Goal: Task Accomplishment & Management: Complete application form

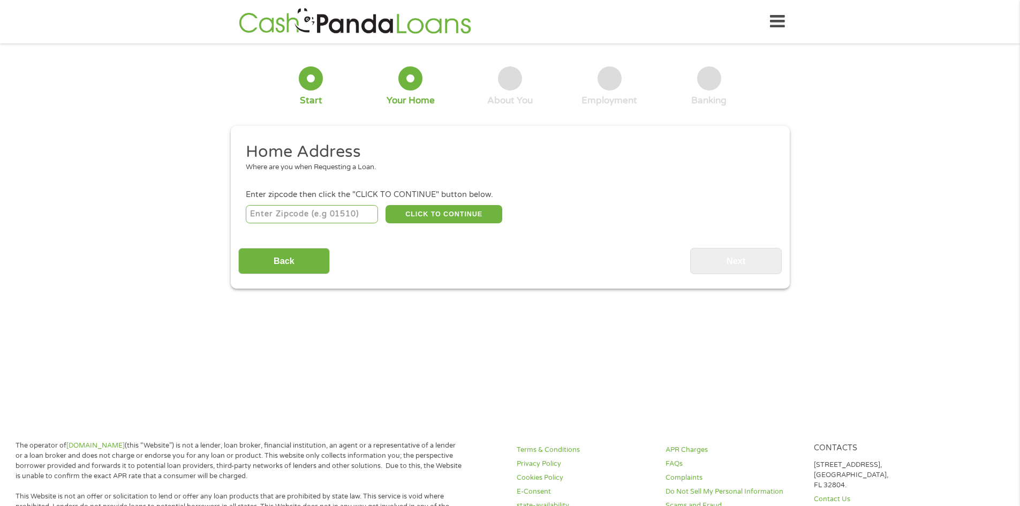
click at [323, 214] on input "number" at bounding box center [312, 214] width 132 height 18
type input "70812"
click at [446, 221] on button "CLICK TO CONTINUE" at bounding box center [444, 214] width 117 height 18
type input "70812"
type input "Baton Rouge"
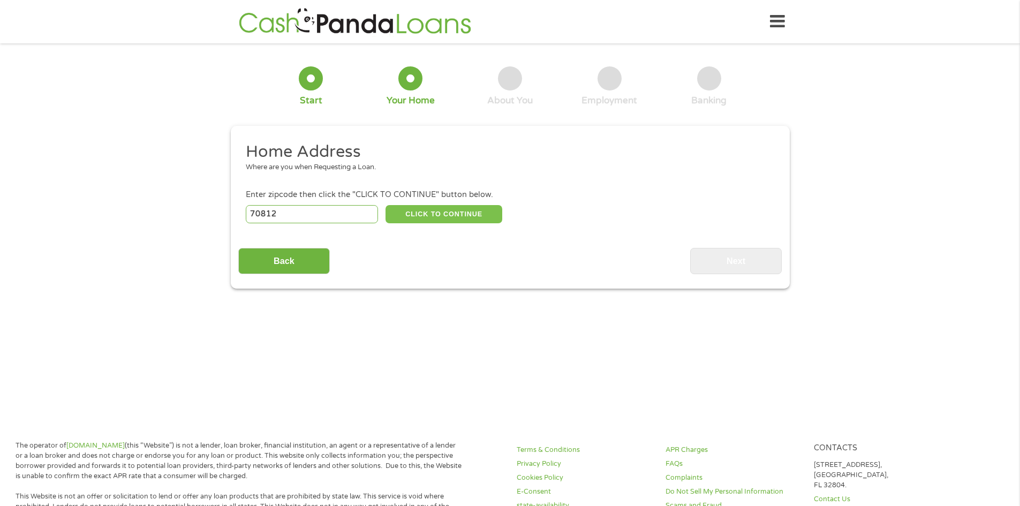
select select "[US_STATE]"
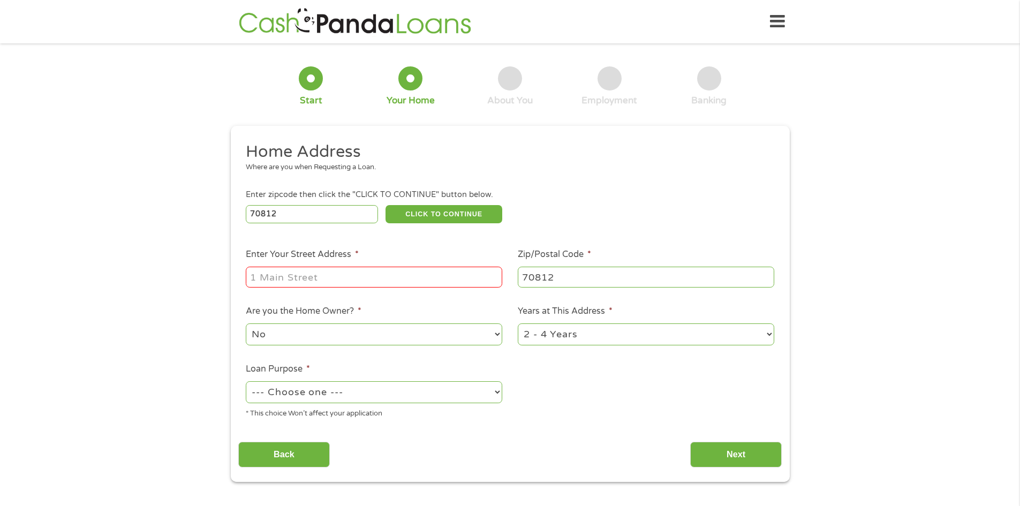
click at [376, 279] on input "Enter Your Street Address *" at bounding box center [374, 277] width 257 height 20
type input "[STREET_ADDRESS]"
select select "paybills"
click at [736, 461] on input "Next" at bounding box center [736, 455] width 92 height 26
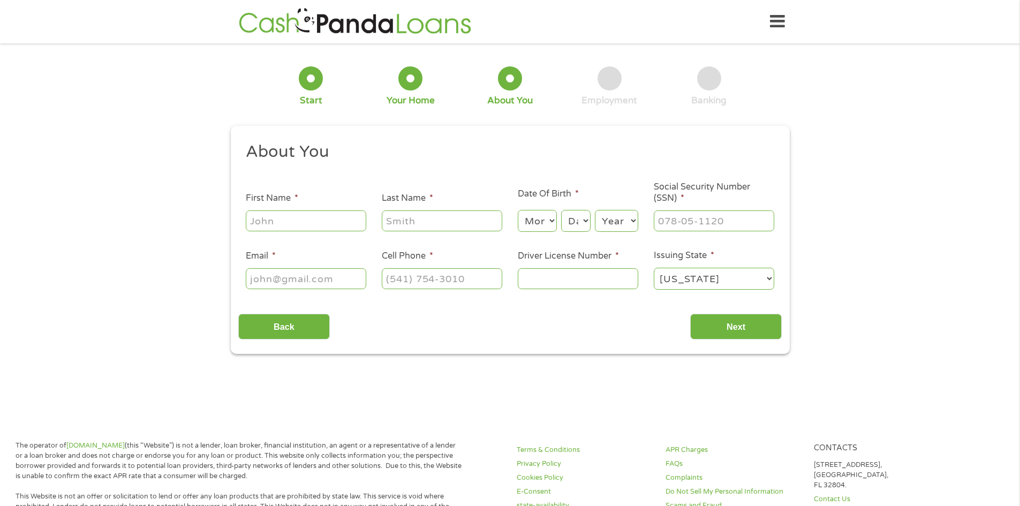
scroll to position [4, 4]
click at [295, 216] on input "First Name *" at bounding box center [306, 220] width 120 height 20
type input "naphteria"
type input "hynard"
select select "5"
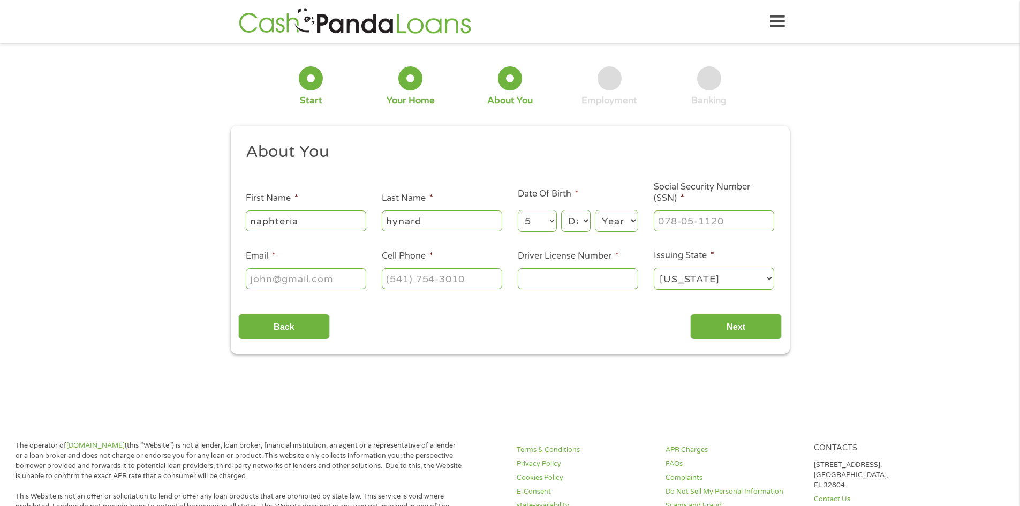
select select "6"
select select "1998"
type input "437-97-1262"
type input "[EMAIL_ADDRESS][DOMAIN_NAME]"
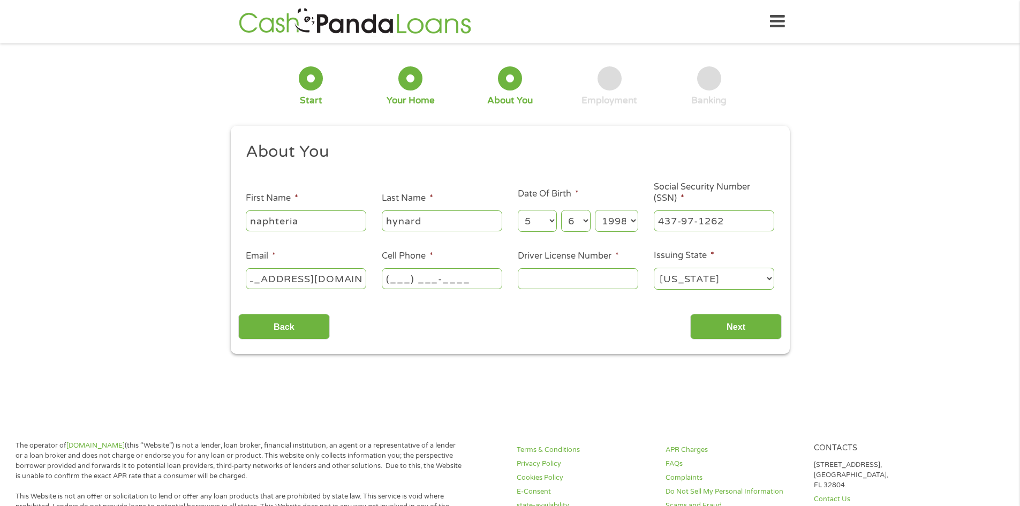
scroll to position [0, 0]
type input "[PHONE_NUMBER]"
type input "012646196"
click at [750, 323] on input "Next" at bounding box center [736, 327] width 92 height 26
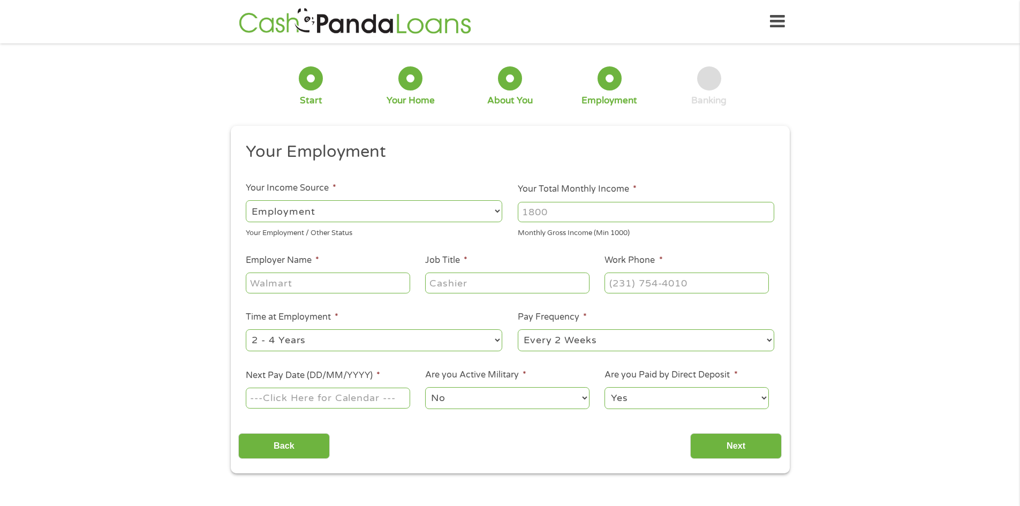
scroll to position [4, 4]
click at [575, 214] on input "Your Total Monthly Income *" at bounding box center [646, 212] width 257 height 20
type input "2300"
click at [336, 289] on input "Employer Name *" at bounding box center [328, 283] width 164 height 20
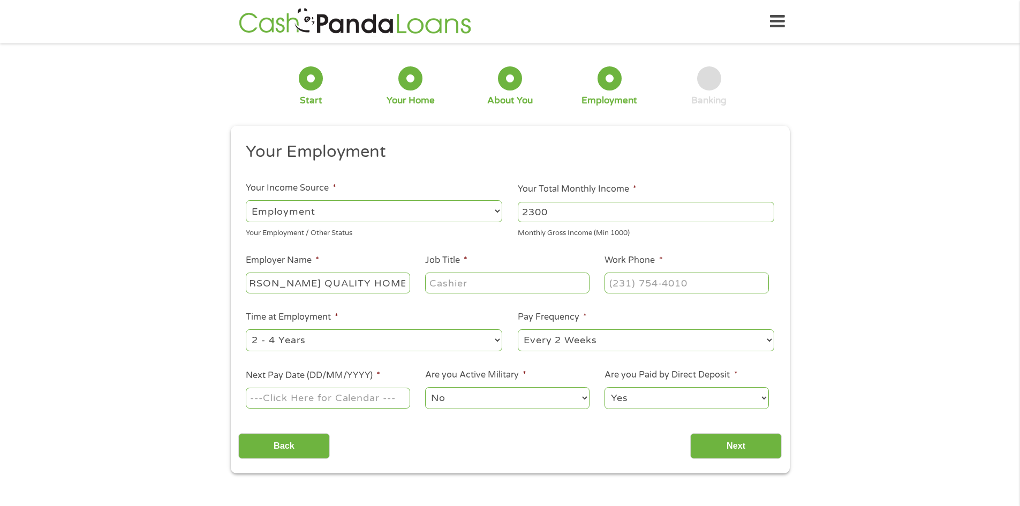
type input "[PERSON_NAME] QUALITY HOMECARE"
click at [465, 281] on input "FIELDSUPERVISOR" at bounding box center [507, 283] width 164 height 20
click at [459, 283] on input "FIELDSUPERVISOR" at bounding box center [507, 283] width 164 height 20
type input "FIELD SUPERVISOR"
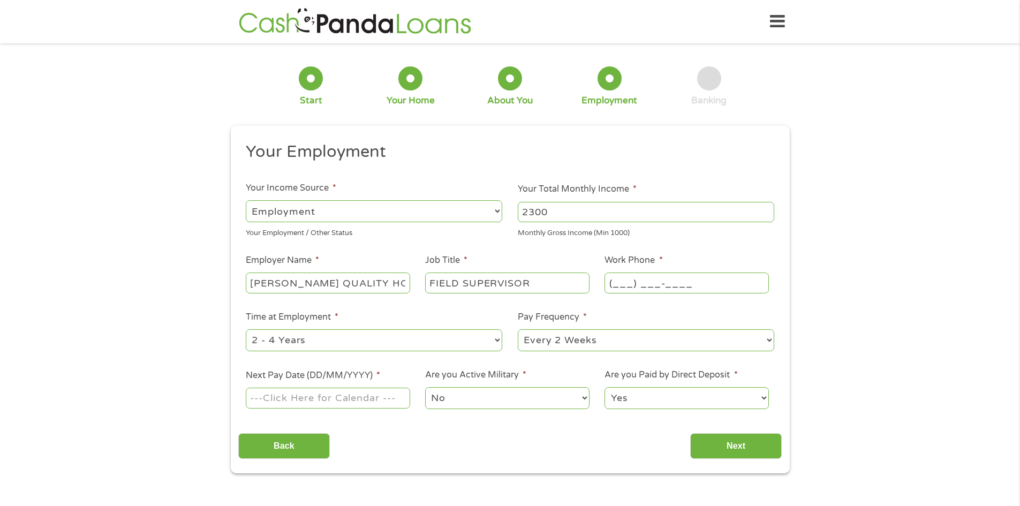
click at [636, 277] on input "(___) ___-____" at bounding box center [687, 283] width 164 height 20
type input "[PHONE_NUMBER]"
click at [323, 337] on select "--- Choose one --- 1 Year or less 1 - 2 Years 2 - 4 Years Over 4 Years" at bounding box center [374, 340] width 257 height 22
click at [246, 329] on select "--- Choose one --- 1 Year or less 1 - 2 Years 2 - 4 Years Over 4 Years" at bounding box center [374, 340] width 257 height 22
click at [316, 395] on input "Next Pay Date (DD/MM/YYYY) *" at bounding box center [328, 398] width 164 height 20
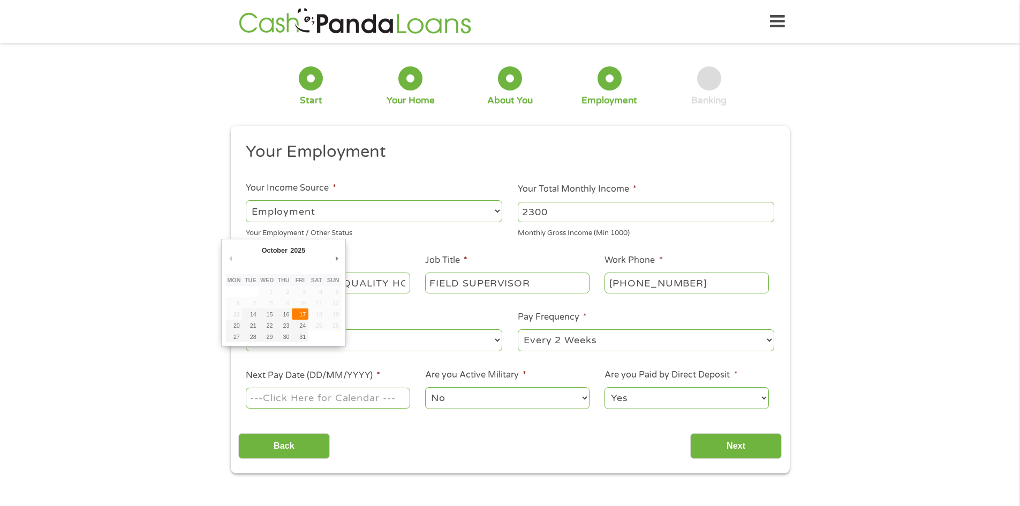
type input "[DATE]"
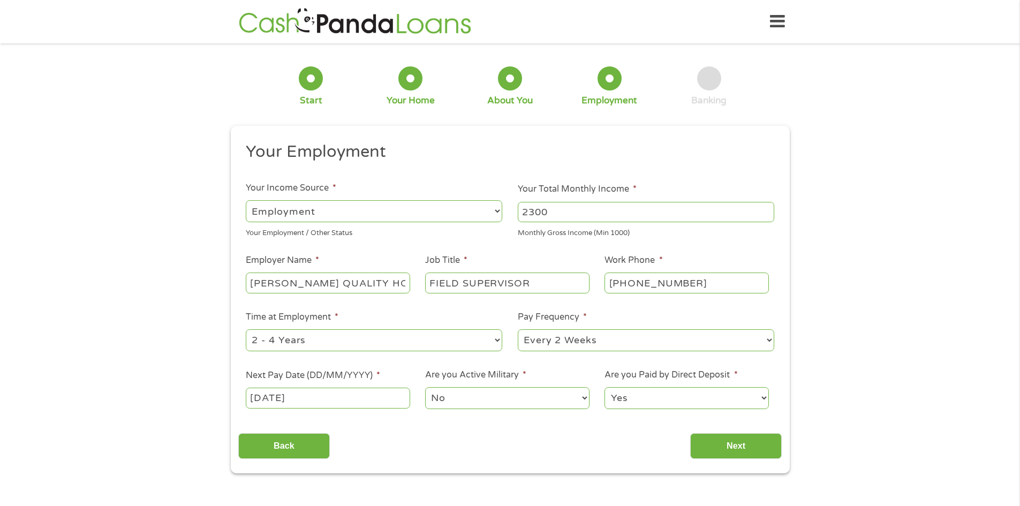
click at [692, 397] on select "Yes No" at bounding box center [687, 398] width 164 height 22
drag, startPoint x: 904, startPoint y: 367, endPoint x: 883, endPoint y: 369, distance: 21.0
click at [897, 367] on div "1 Start 2 Your Home 3 About You 4 Employment 5 Banking 6 This field is hidden w…" at bounding box center [510, 262] width 1020 height 423
click at [756, 443] on input "Next" at bounding box center [736, 446] width 92 height 26
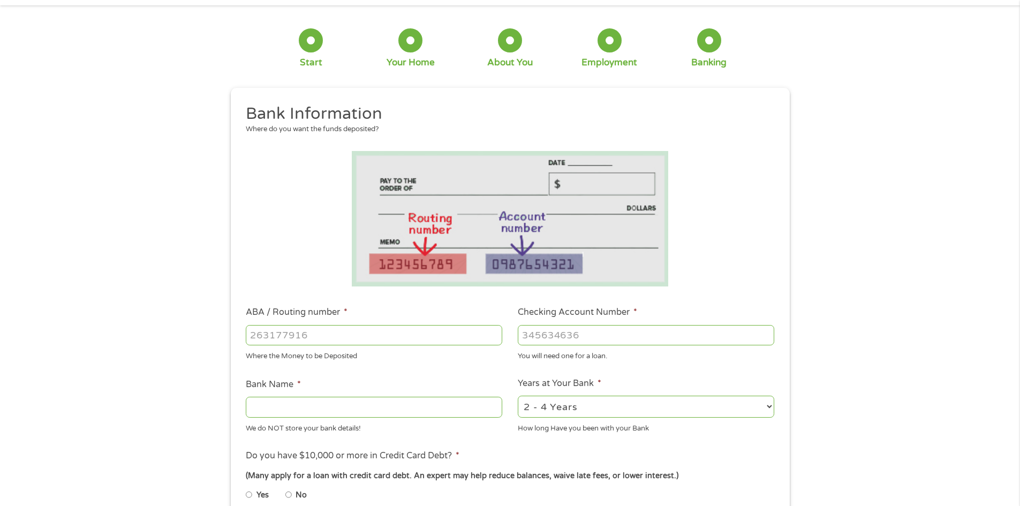
scroll to position [54, 0]
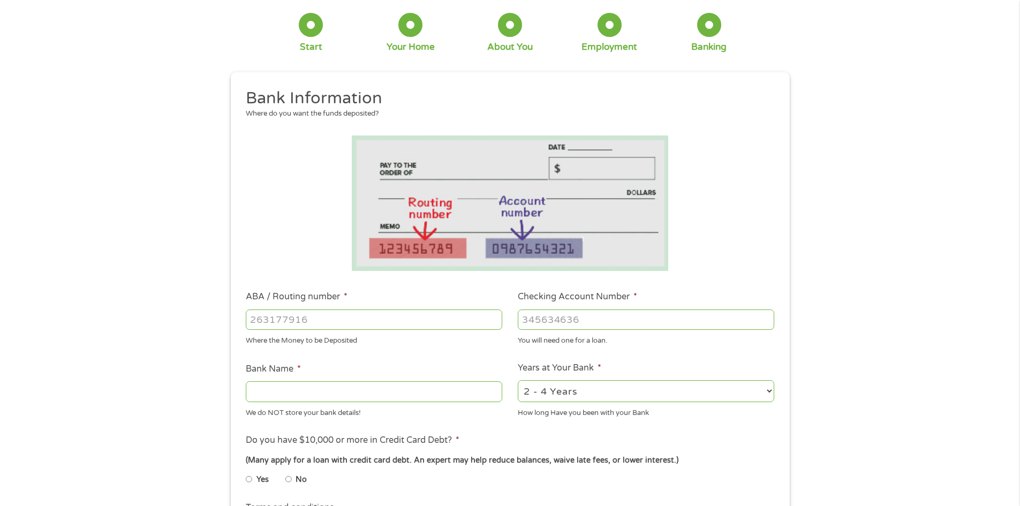
click at [374, 312] on input "ABA / Routing number *" at bounding box center [374, 320] width 257 height 20
type input "0"
type input "031176110"
type input "CAPITAL ONE NA"
type input "031176110"
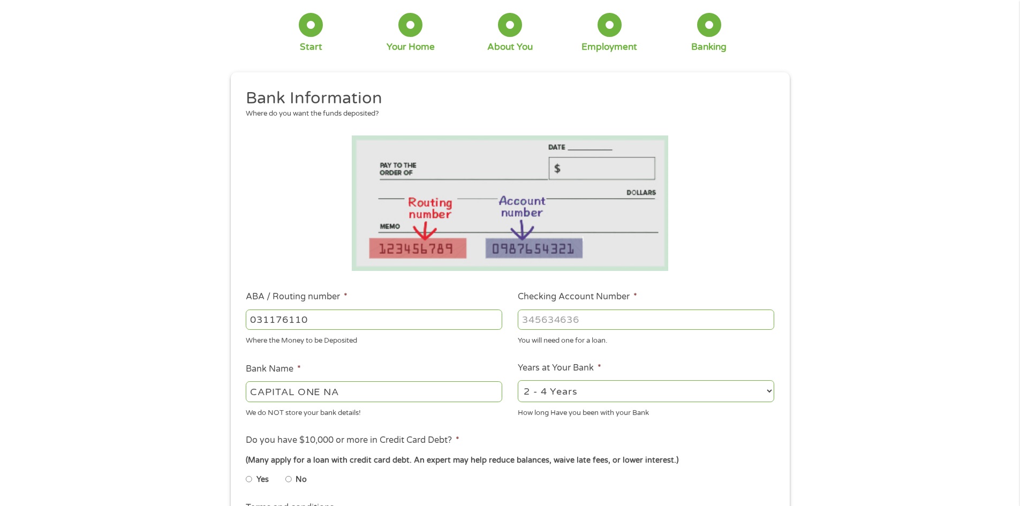
click at [612, 317] on input "Checking Account Number *" at bounding box center [646, 320] width 257 height 20
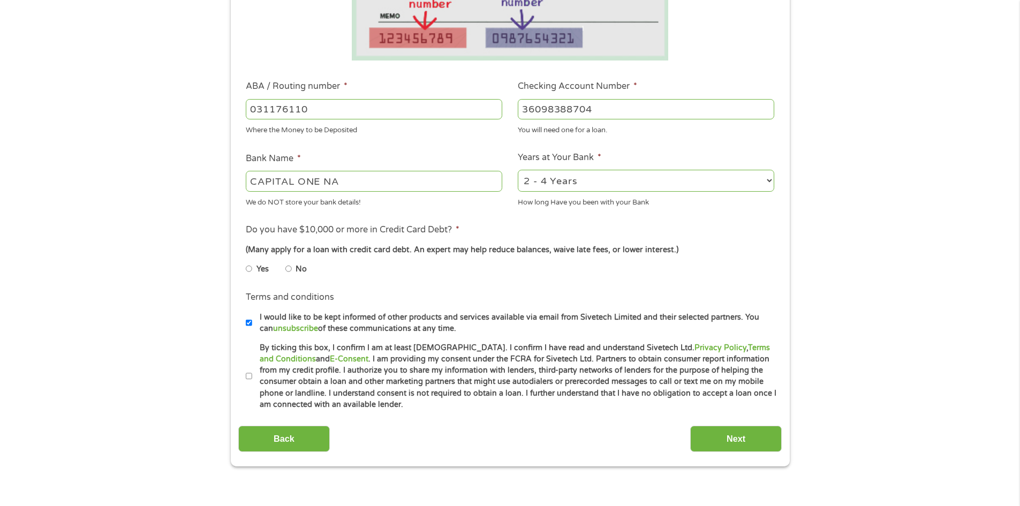
scroll to position [268, 0]
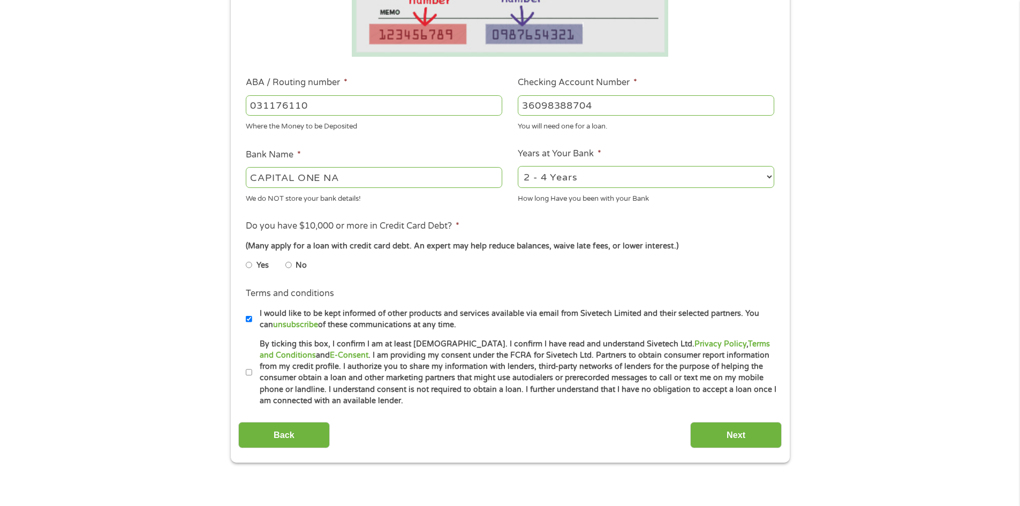
type input "36098388704"
click at [290, 272] on input "No" at bounding box center [288, 265] width 6 height 17
radio input "true"
click at [248, 370] on input "By ticking this box, I confirm I am at least [DEMOGRAPHIC_DATA]. I confirm I ha…" at bounding box center [249, 372] width 6 height 17
checkbox input "true"
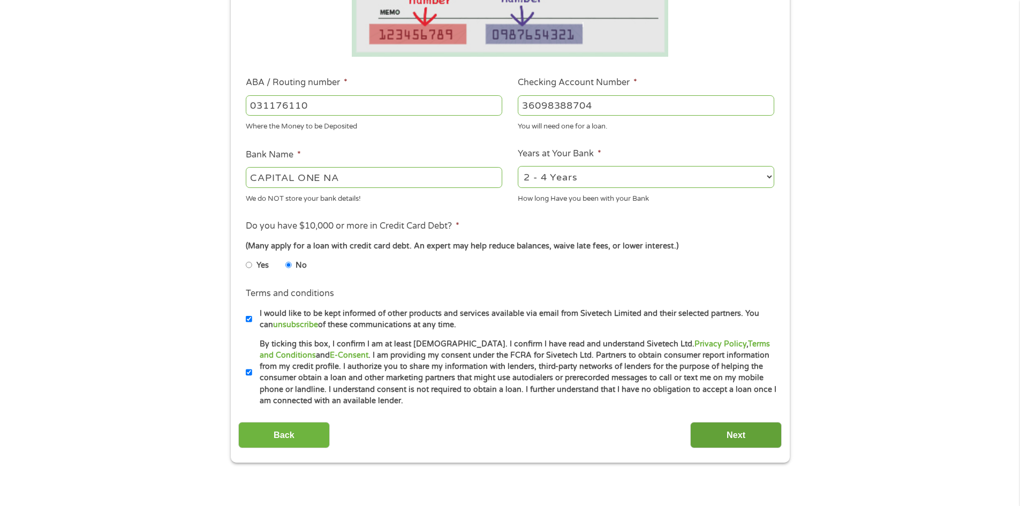
click at [739, 436] on input "Next" at bounding box center [736, 435] width 92 height 26
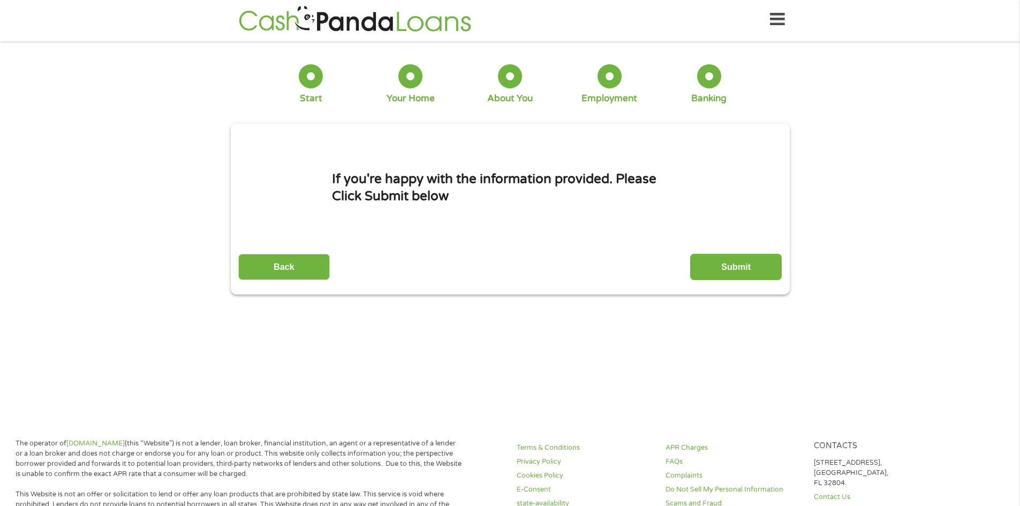
scroll to position [0, 0]
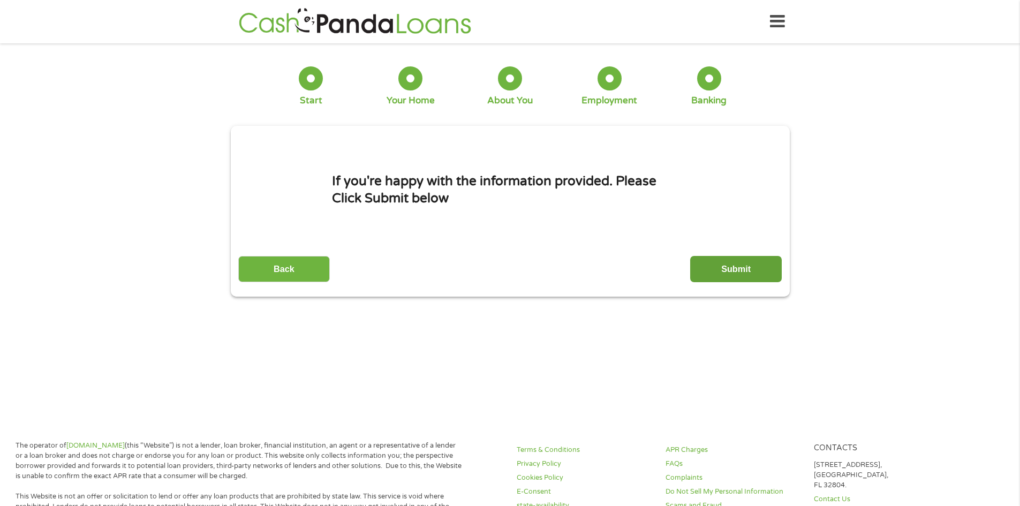
click at [752, 263] on input "Submit" at bounding box center [736, 269] width 92 height 26
